Goal: Task Accomplishment & Management: Use online tool/utility

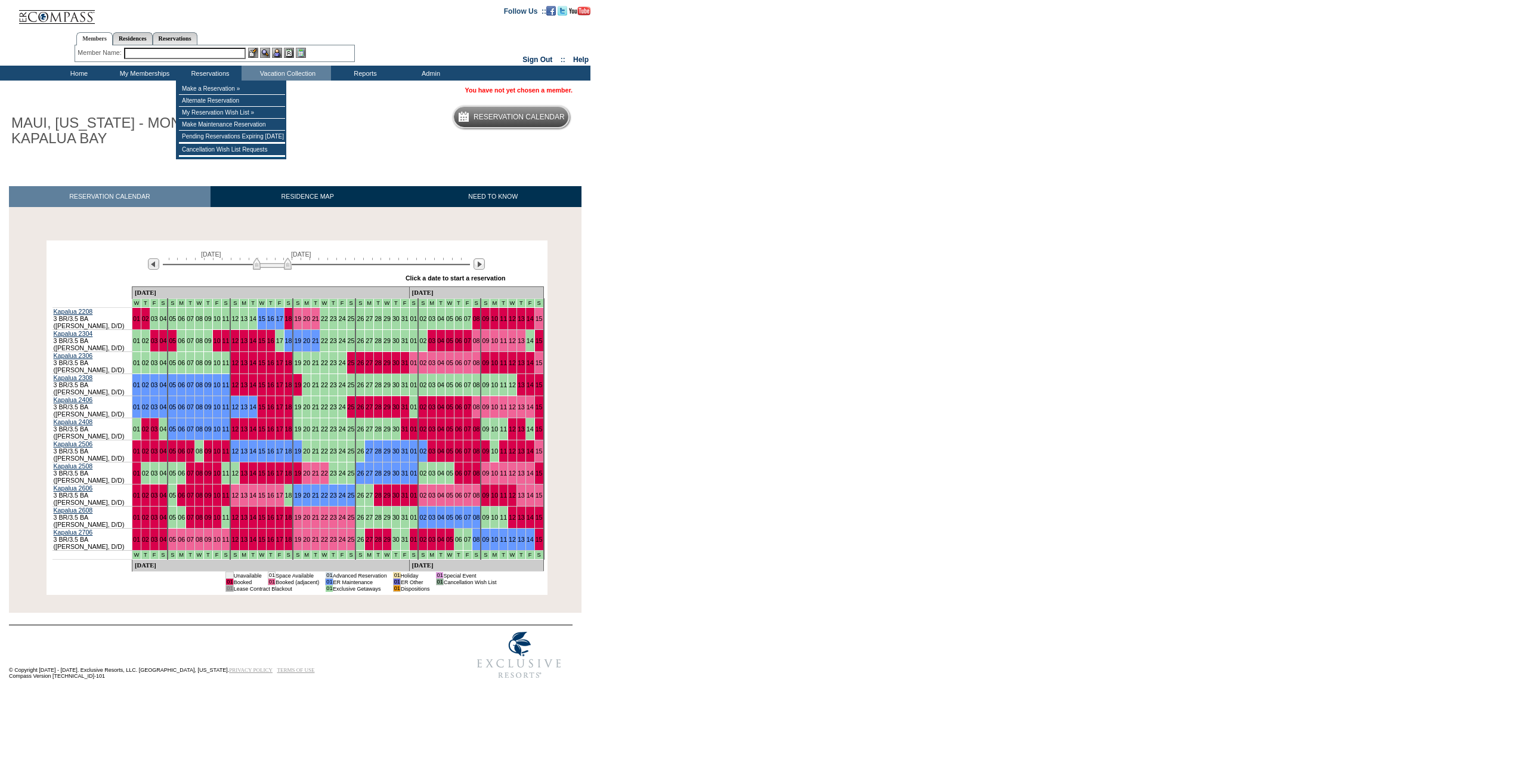
click at [173, 48] on input "text" at bounding box center [184, 53] width 122 height 11
type input ";"
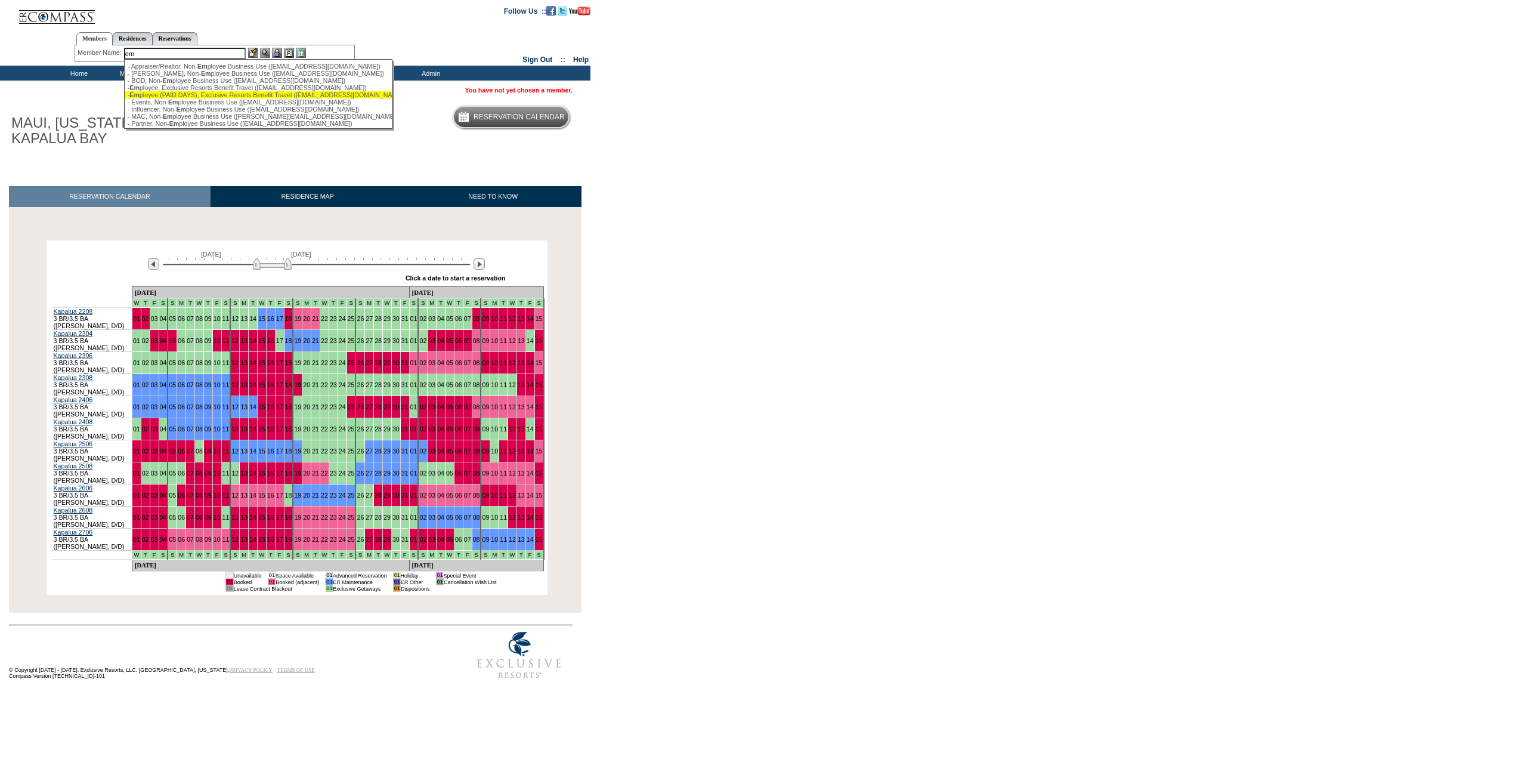
click at [171, 98] on div "- Em ployee (PAID DAYS), Exclusive Resorts Benefit Travel ([EMAIL_ADDRESS][DOMA…" at bounding box center [258, 94] width 262 height 7
type input "- Employee (PAID DAYS), Exclusive Resorts Benefit Travel ([EMAIL_ADDRESS][DOMAI…"
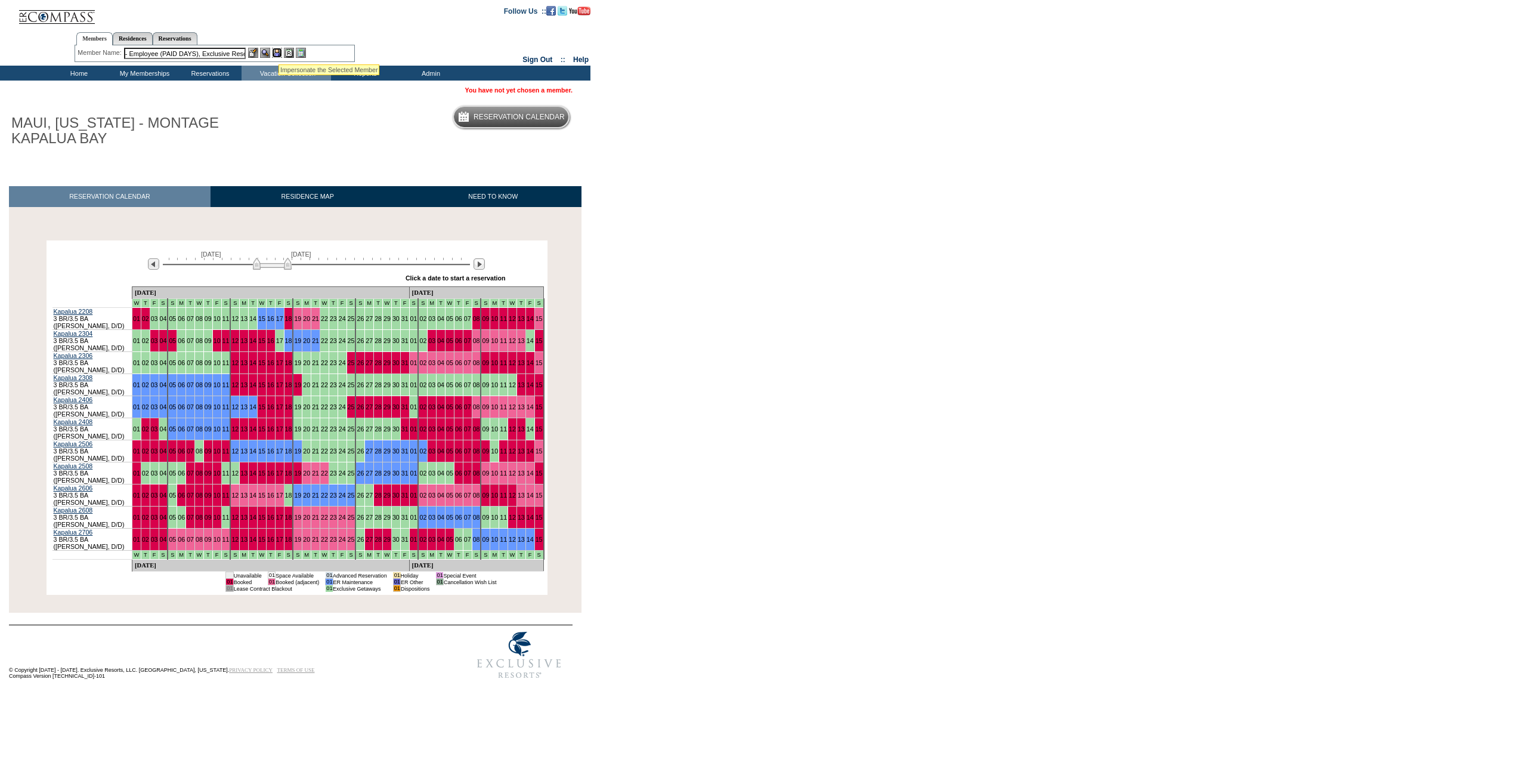
click at [274, 52] on img at bounding box center [276, 52] width 10 height 10
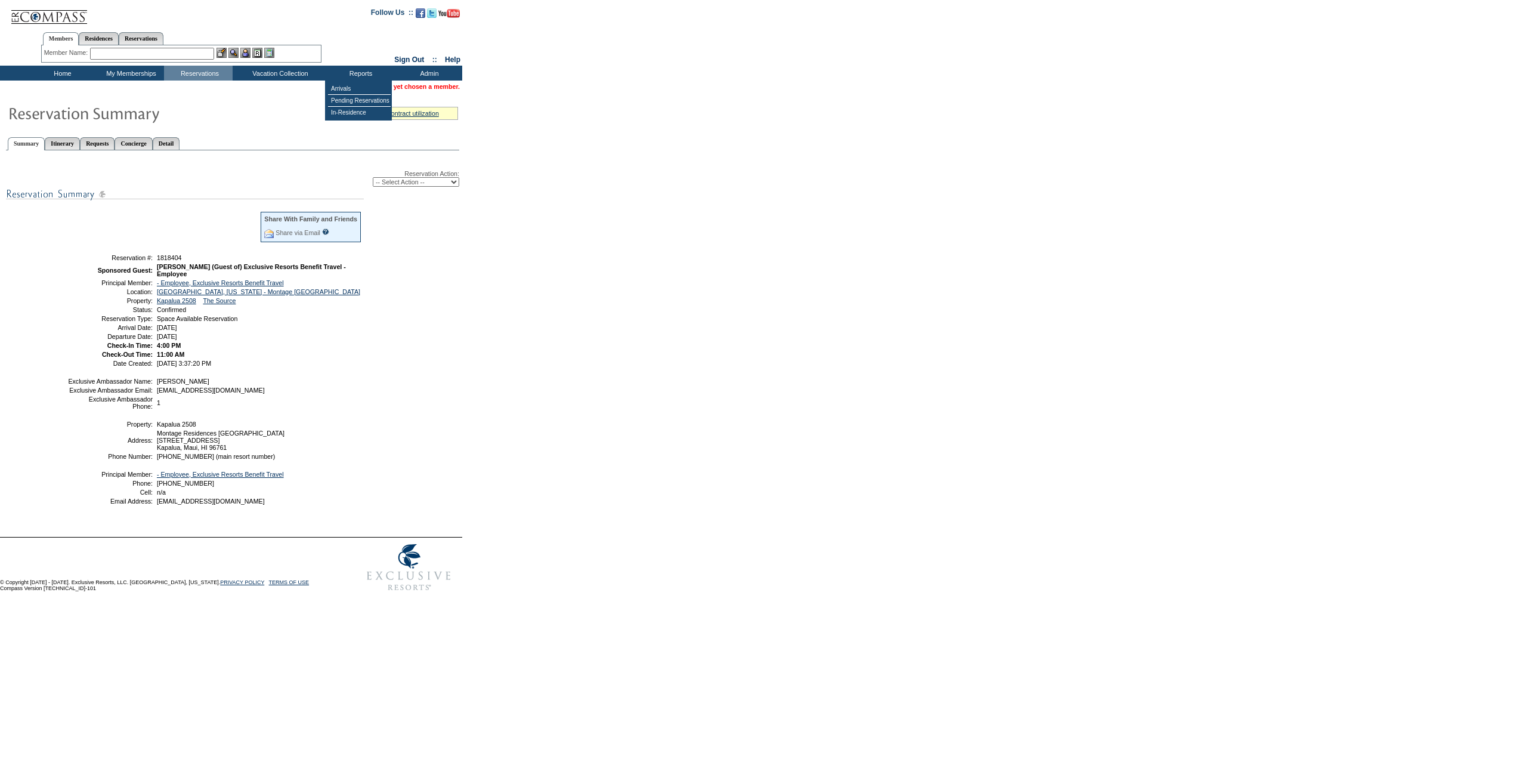
click at [178, 256] on table "Share With Family and Friends Share via Email Share Reservation Information Ple…" at bounding box center [215, 288] width 298 height 159
click at [175, 260] on span "1818404" at bounding box center [169, 257] width 25 height 7
copy span "1818404"
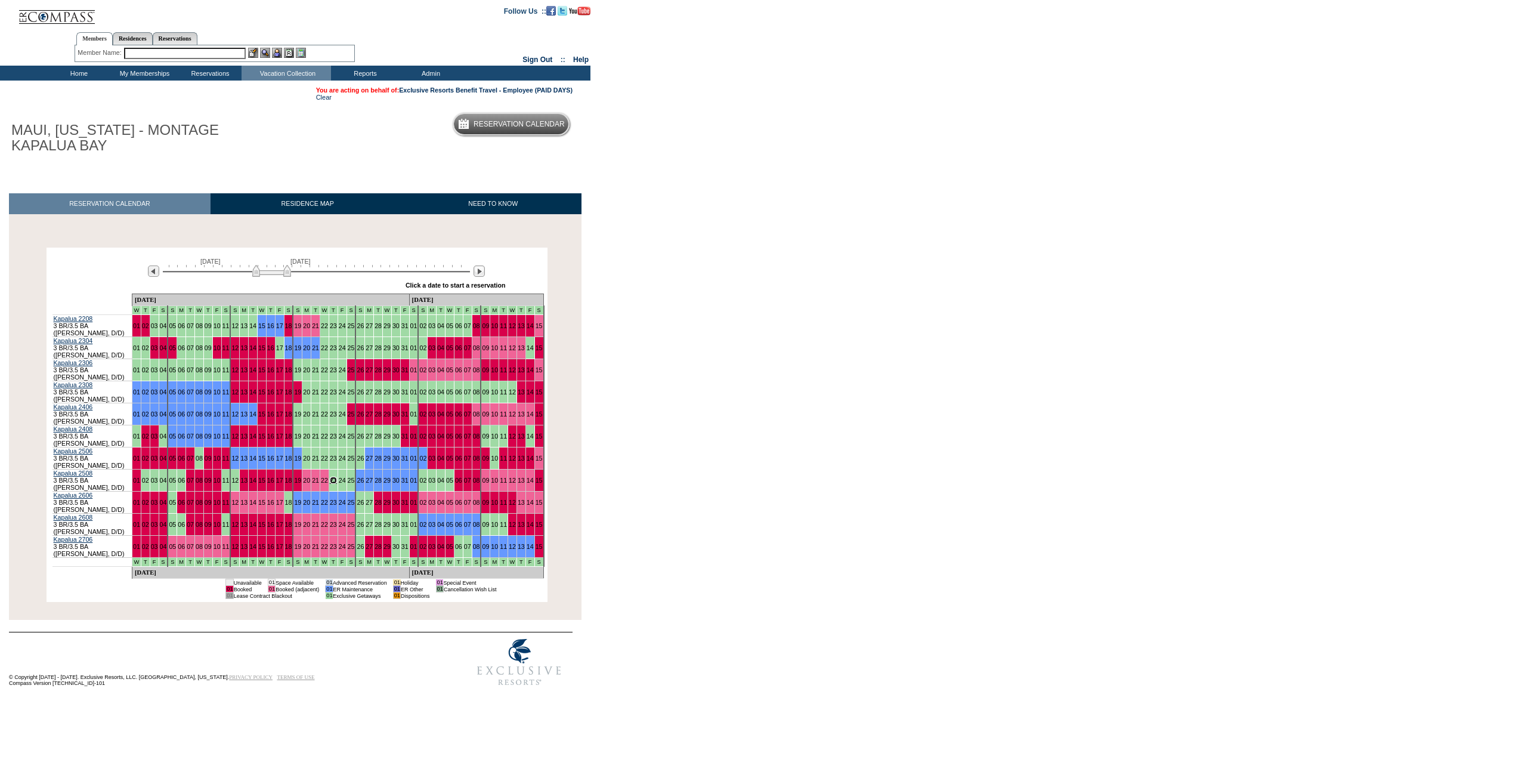
click at [330, 477] on link "23" at bounding box center [333, 480] width 7 height 7
